Goal: Task Accomplishment & Management: Use online tool/utility

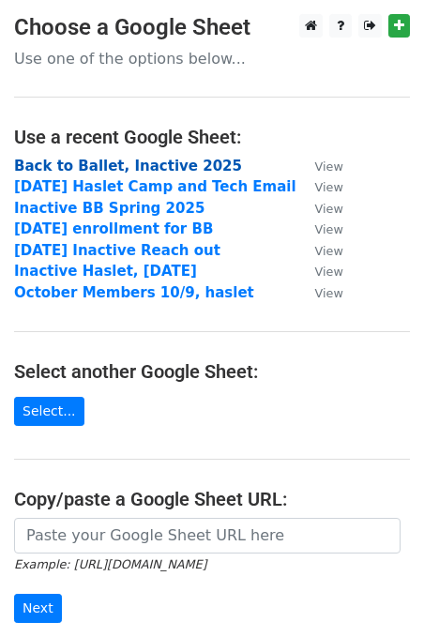
click at [157, 166] on strong "Back to Ballet, Inactive 2025" at bounding box center [128, 166] width 228 height 17
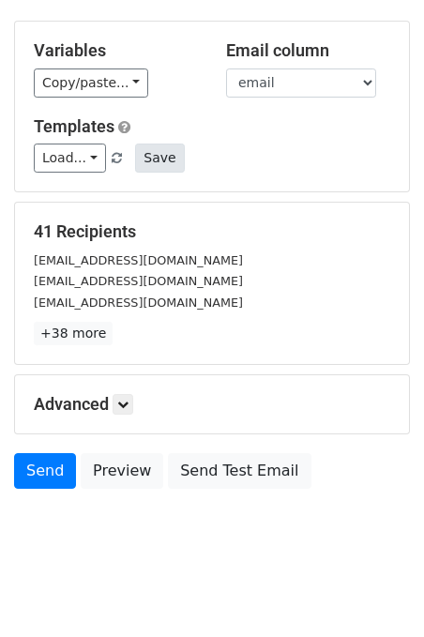
scroll to position [86, 0]
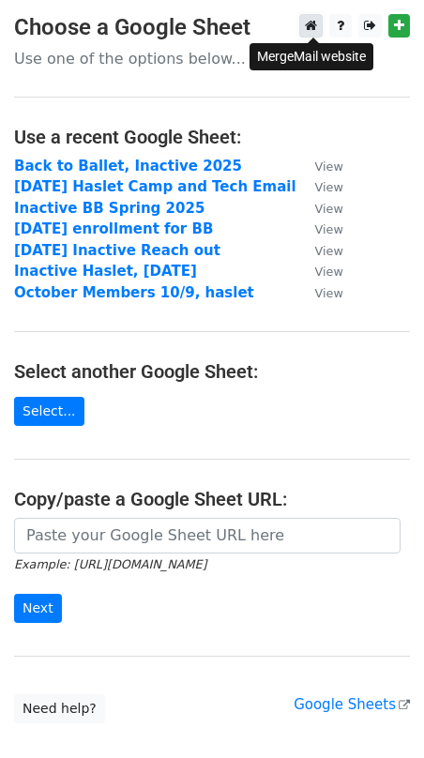
click at [311, 20] on icon at bounding box center [311, 25] width 12 height 13
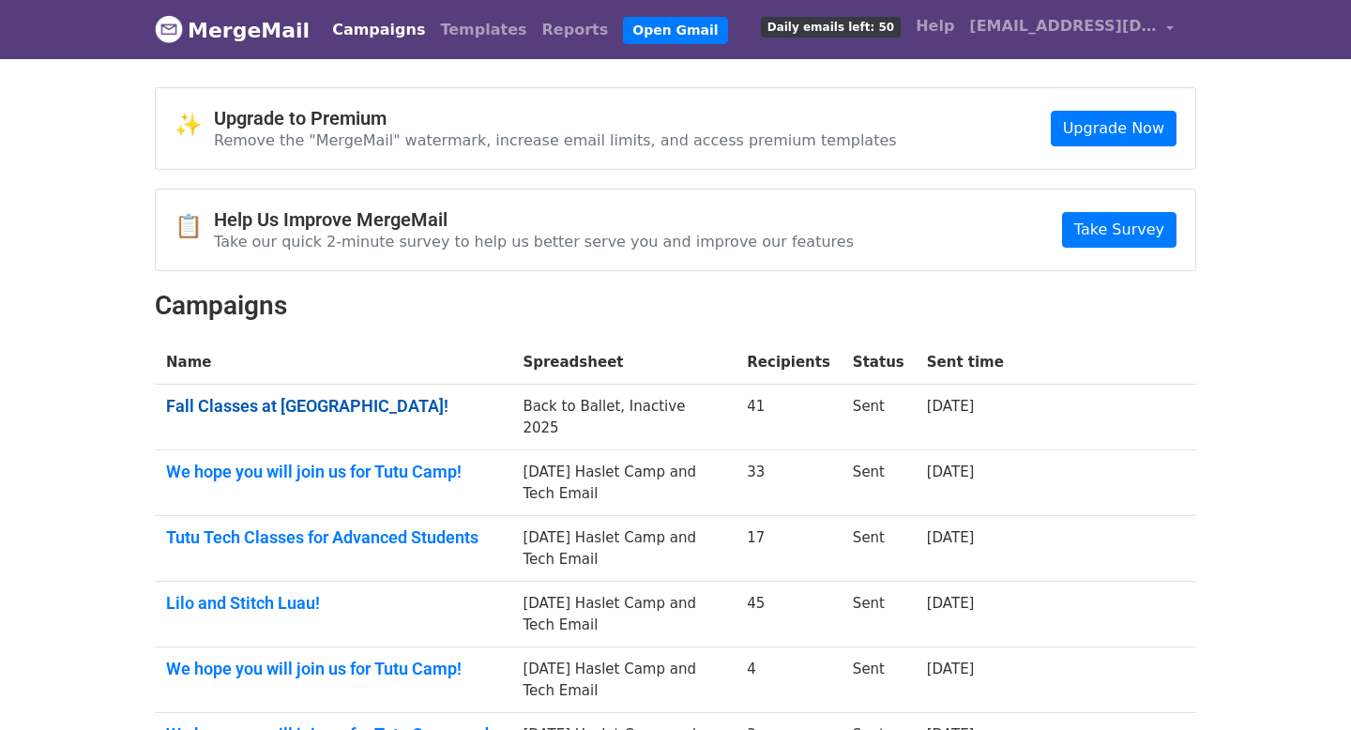
click at [353, 408] on link "Fall Classes at Tutu School!" at bounding box center [333, 406] width 334 height 21
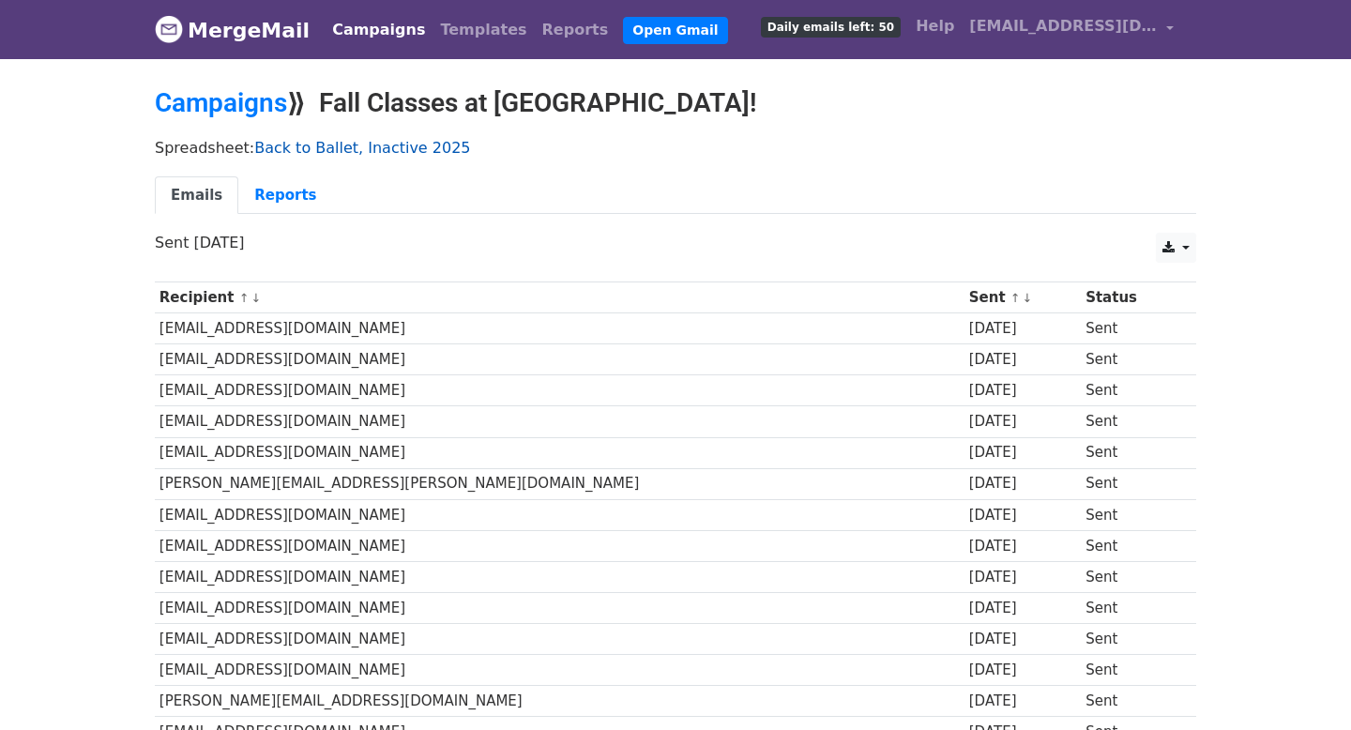
click at [308, 147] on link "Back to Ballet, Inactive 2025" at bounding box center [362, 148] width 216 height 18
click at [433, 15] on link "Templates" at bounding box center [483, 30] width 101 height 38
